Goal: Information Seeking & Learning: Learn about a topic

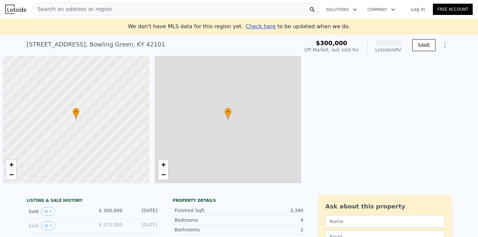
scroll to position [0, 3]
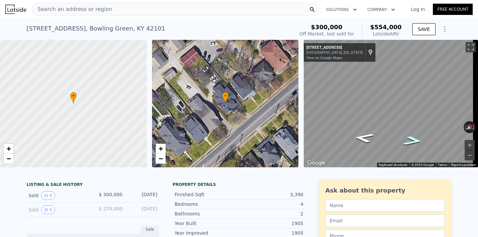
click at [415, 141] on icon "Go Northeast, Chestnut St" at bounding box center [412, 141] width 37 height 14
click at [415, 141] on icon "Go Northeast, Chestnut St" at bounding box center [412, 141] width 38 height 15
click at [415, 141] on icon "Go Northeast, Chestnut St" at bounding box center [412, 141] width 38 height 14
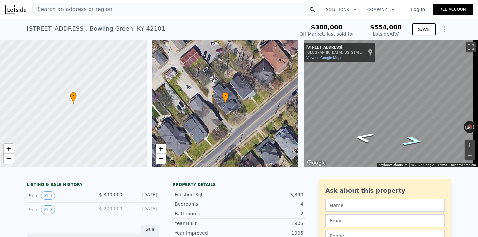
click at [415, 141] on icon "Go Northeast, Chestnut St" at bounding box center [412, 141] width 38 height 15
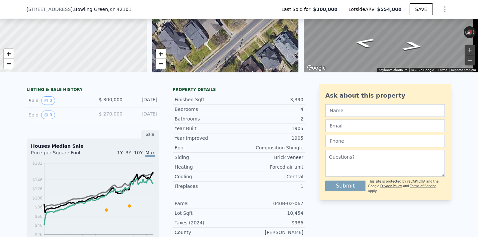
scroll to position [60, 0]
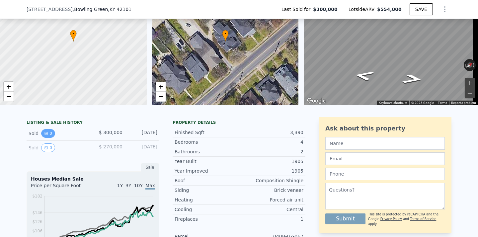
click at [46, 138] on button "0" at bounding box center [48, 133] width 14 height 9
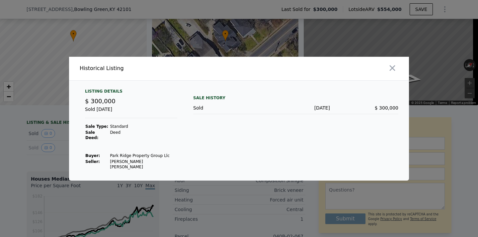
click at [50, 149] on div at bounding box center [239, 118] width 478 height 237
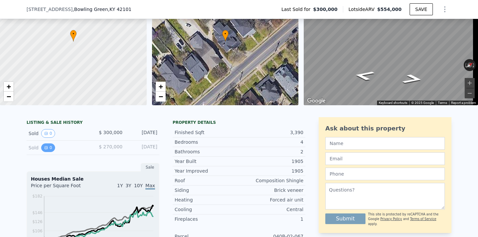
click at [48, 152] on button "0" at bounding box center [48, 147] width 14 height 9
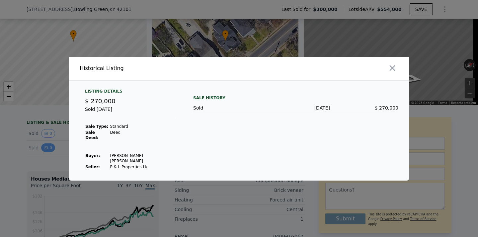
click at [48, 153] on div at bounding box center [239, 118] width 478 height 237
